Goal: Transaction & Acquisition: Purchase product/service

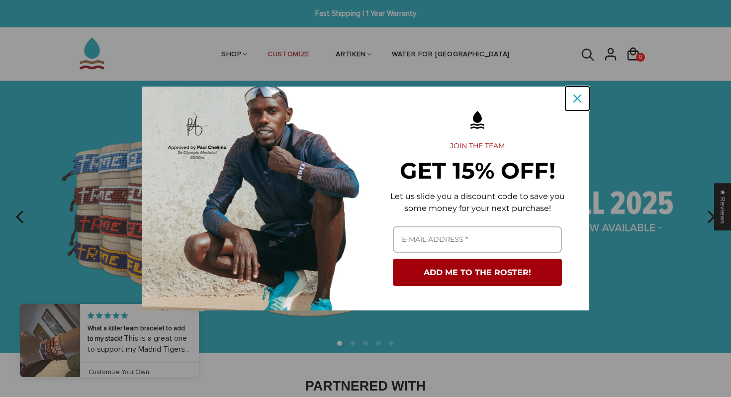
click at [579, 102] on icon "close icon" at bounding box center [577, 98] width 8 height 8
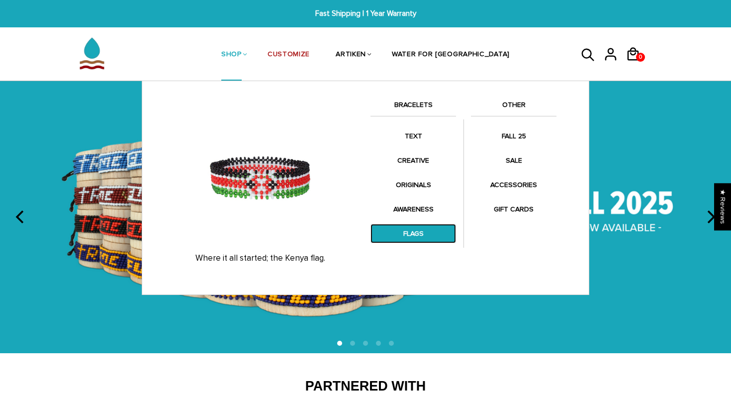
click at [410, 232] on link "FLAGS" at bounding box center [413, 233] width 86 height 19
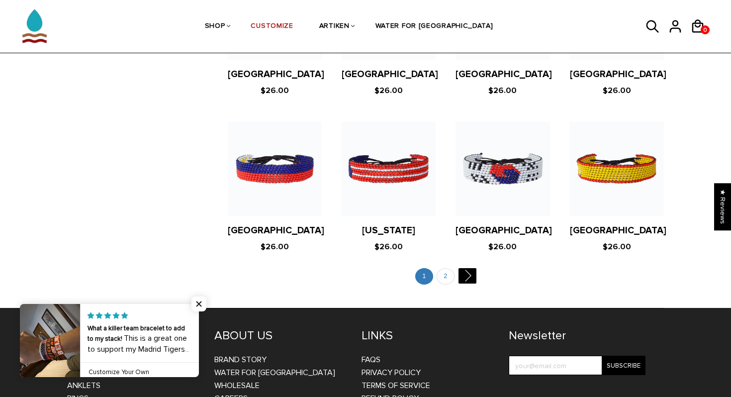
scroll to position [1952, 0]
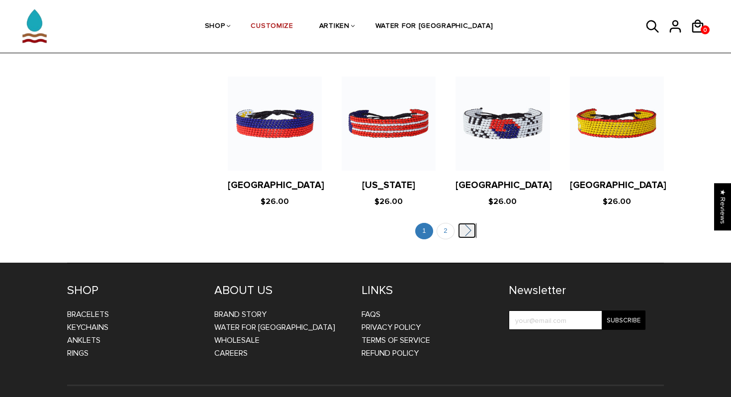
click at [465, 223] on link "" at bounding box center [467, 230] width 18 height 15
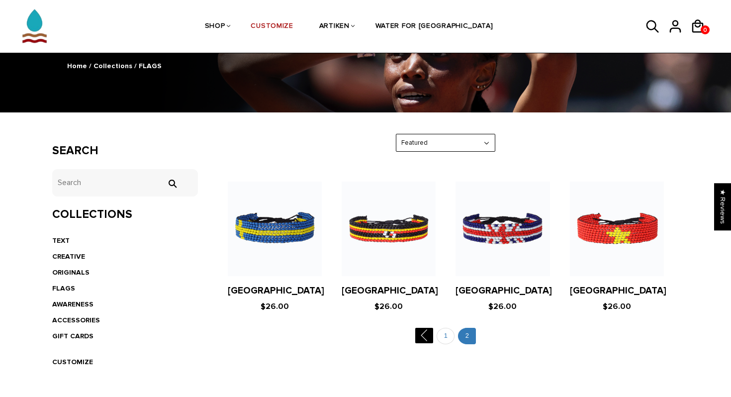
scroll to position [113, 0]
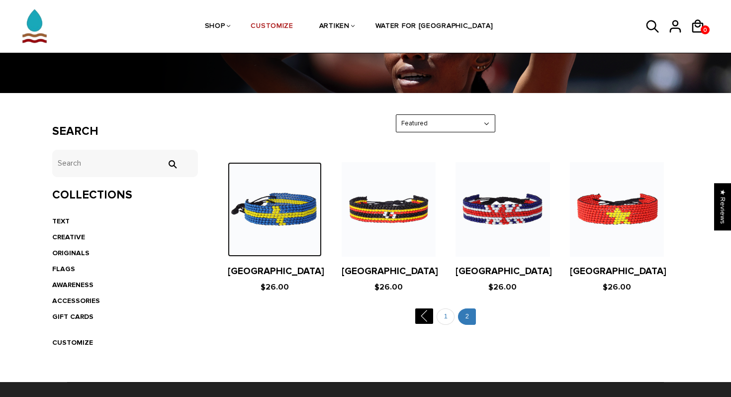
click at [290, 223] on img at bounding box center [275, 209] width 94 height 94
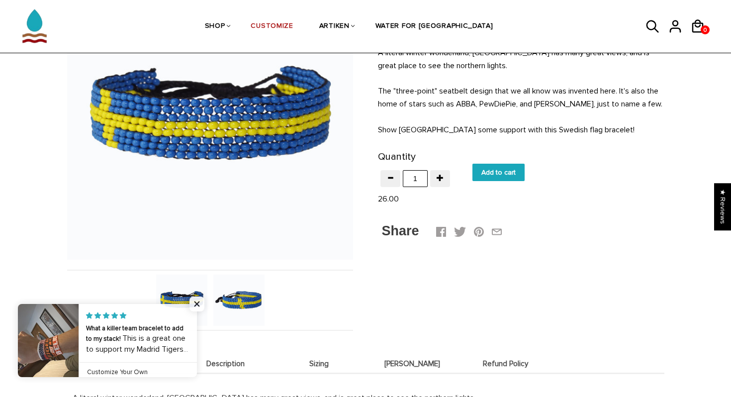
scroll to position [130, 0]
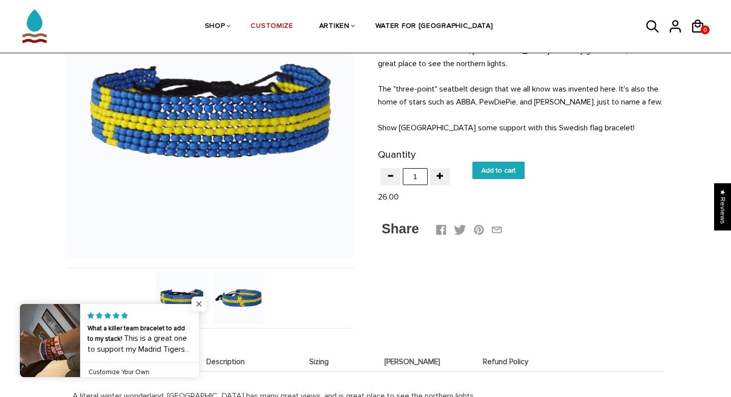
click at [198, 307] on span "Close popup widget" at bounding box center [198, 303] width 15 height 15
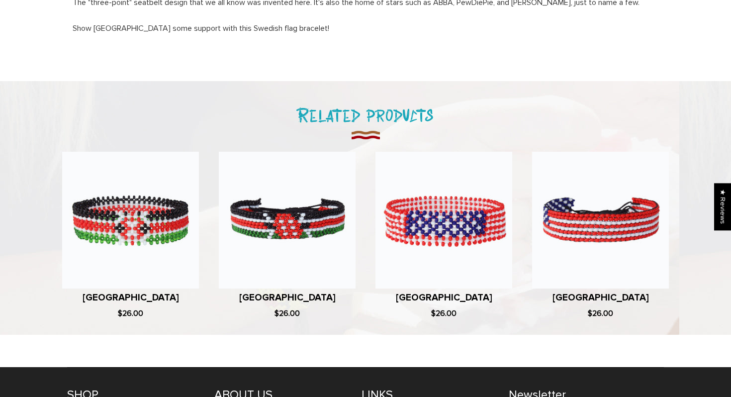
scroll to position [0, 0]
